Goal: Information Seeking & Learning: Learn about a topic

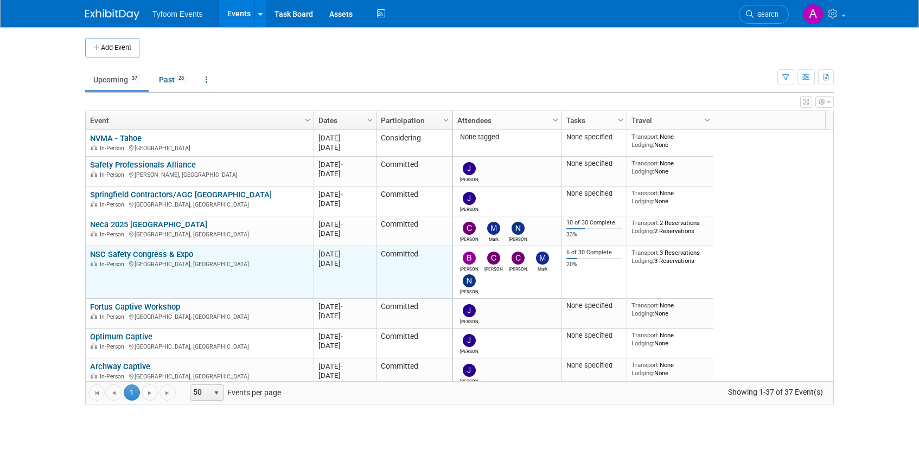
scroll to position [195, 0]
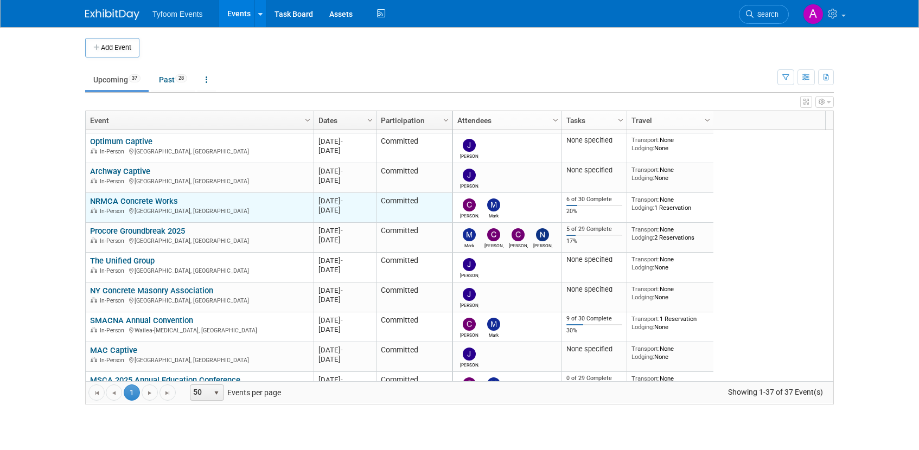
click at [138, 201] on link "NRMCA Concrete Works" at bounding box center [134, 201] width 88 height 10
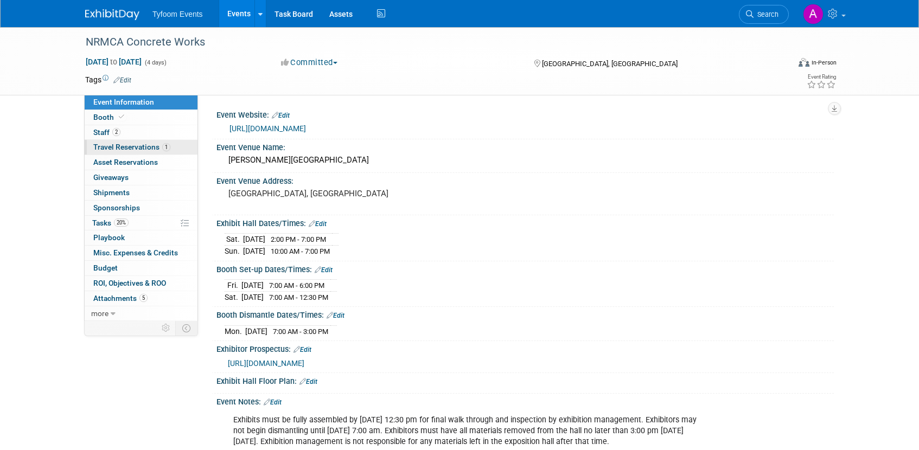
click at [133, 143] on span "Travel Reservations 1" at bounding box center [131, 147] width 77 height 9
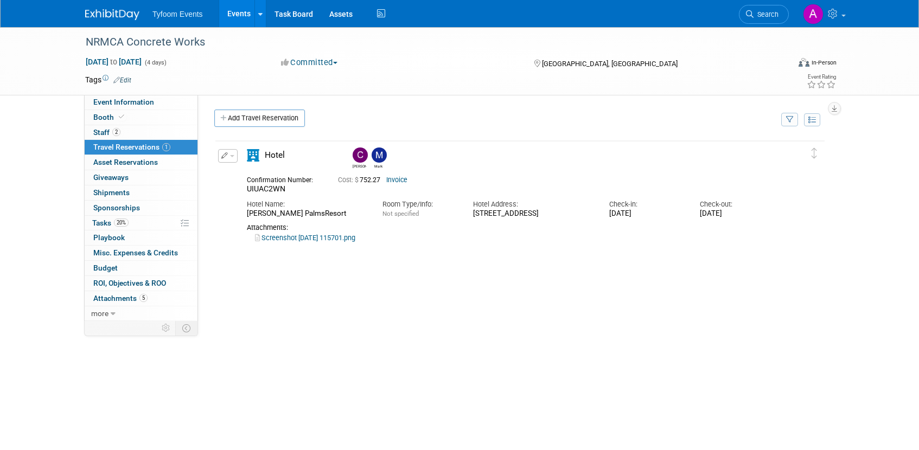
click at [339, 242] on link "Screenshot 2025-06-24 115701.png" at bounding box center [305, 238] width 100 height 8
click at [119, 104] on span "Event Information" at bounding box center [123, 102] width 61 height 9
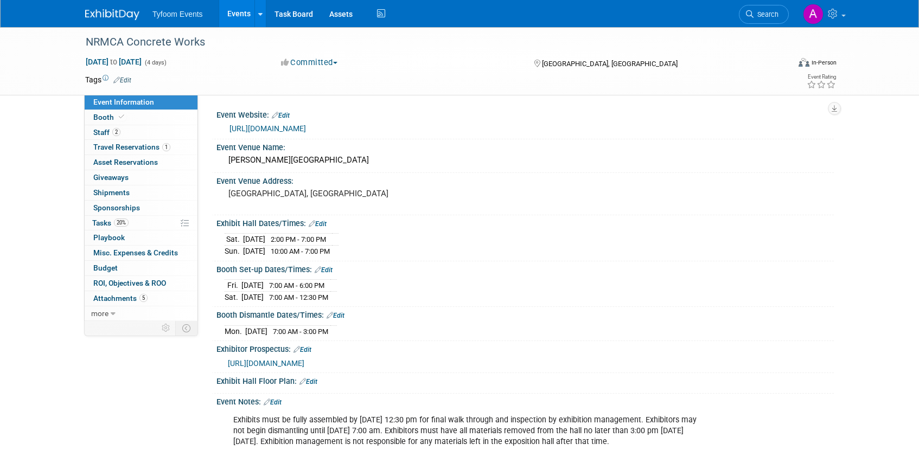
click at [283, 126] on link "[URL][DOMAIN_NAME]" at bounding box center [268, 128] width 77 height 9
